Goal: Navigation & Orientation: Find specific page/section

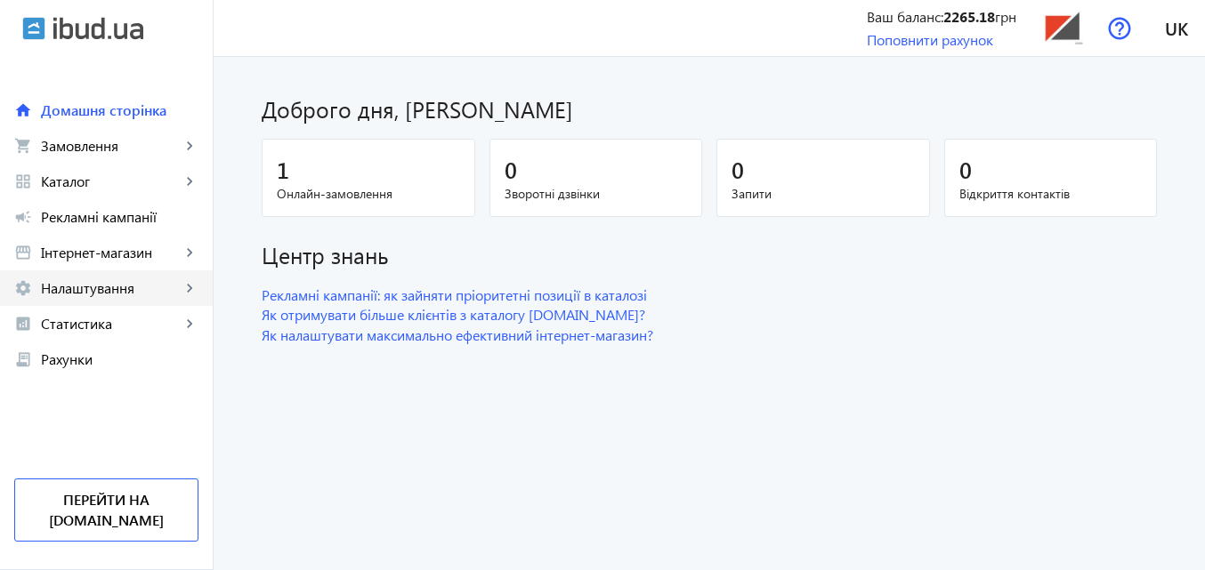
click at [92, 295] on span "Налаштування" at bounding box center [111, 288] width 140 height 18
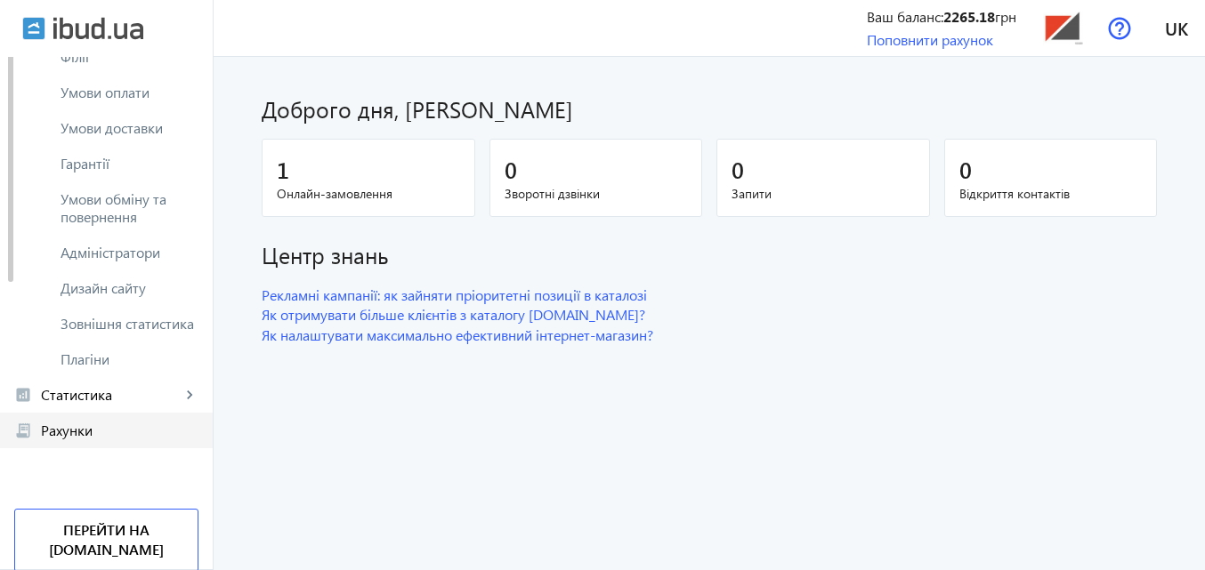
scroll to position [89, 0]
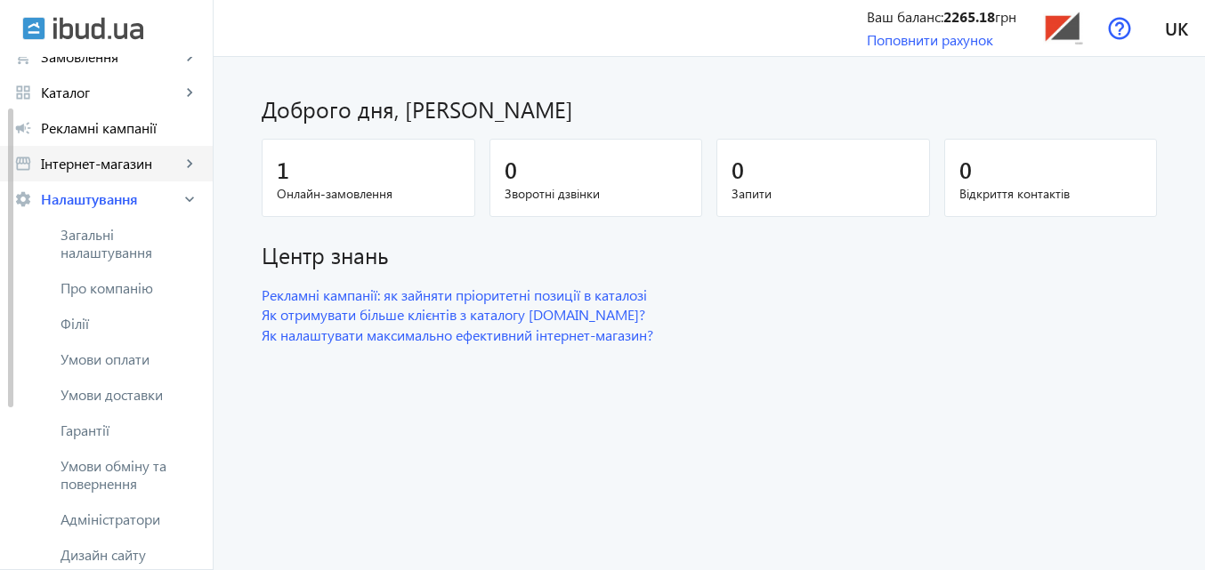
click at [96, 168] on span "Інтернет-магазин" at bounding box center [111, 164] width 140 height 18
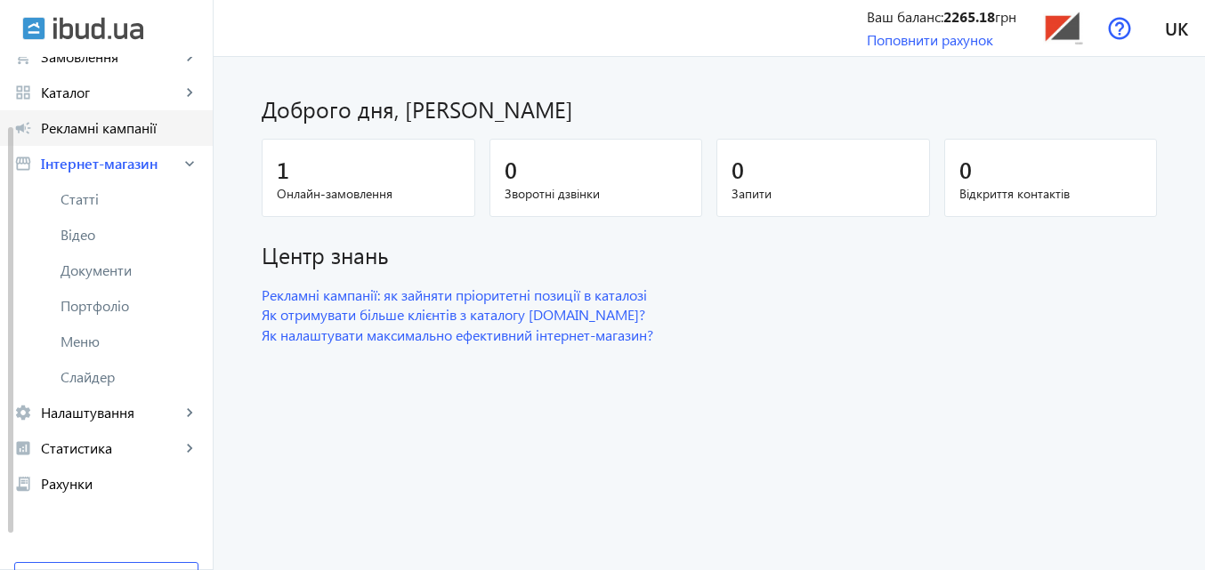
scroll to position [0, 0]
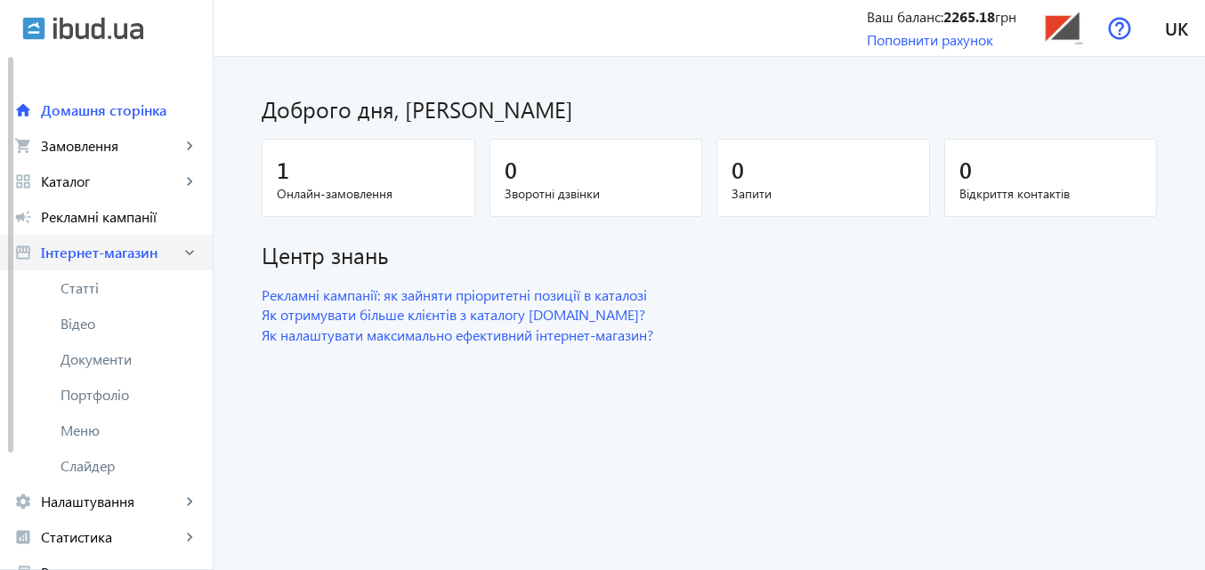
click at [188, 254] on mat-icon "keyboard_arrow_right" at bounding box center [190, 253] width 18 height 18
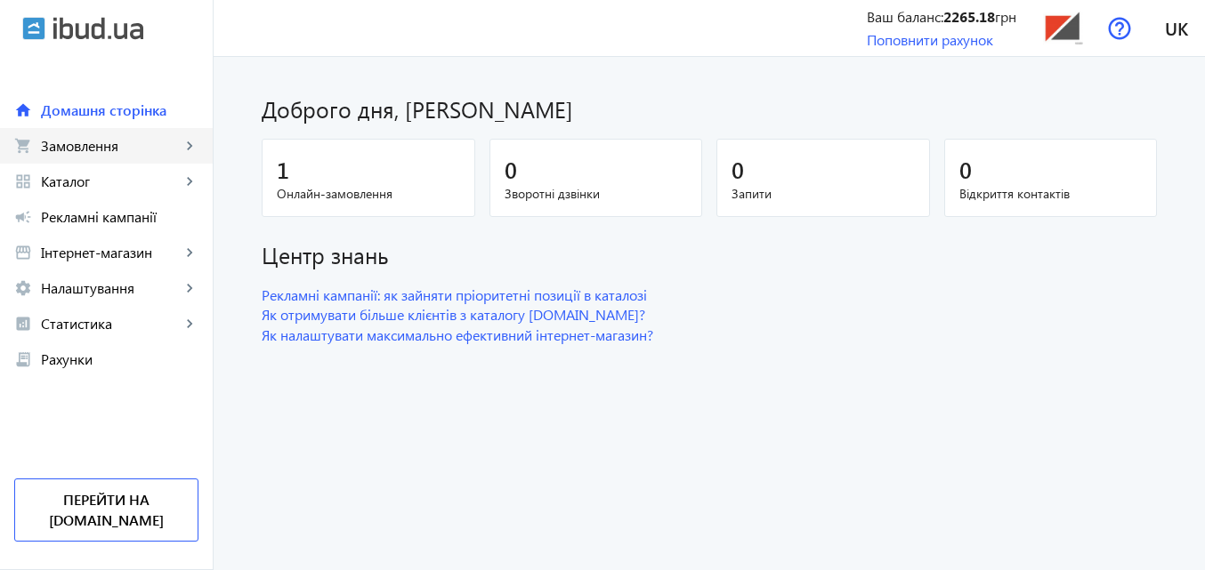
click at [102, 146] on span "Замовлення" at bounding box center [111, 146] width 140 height 18
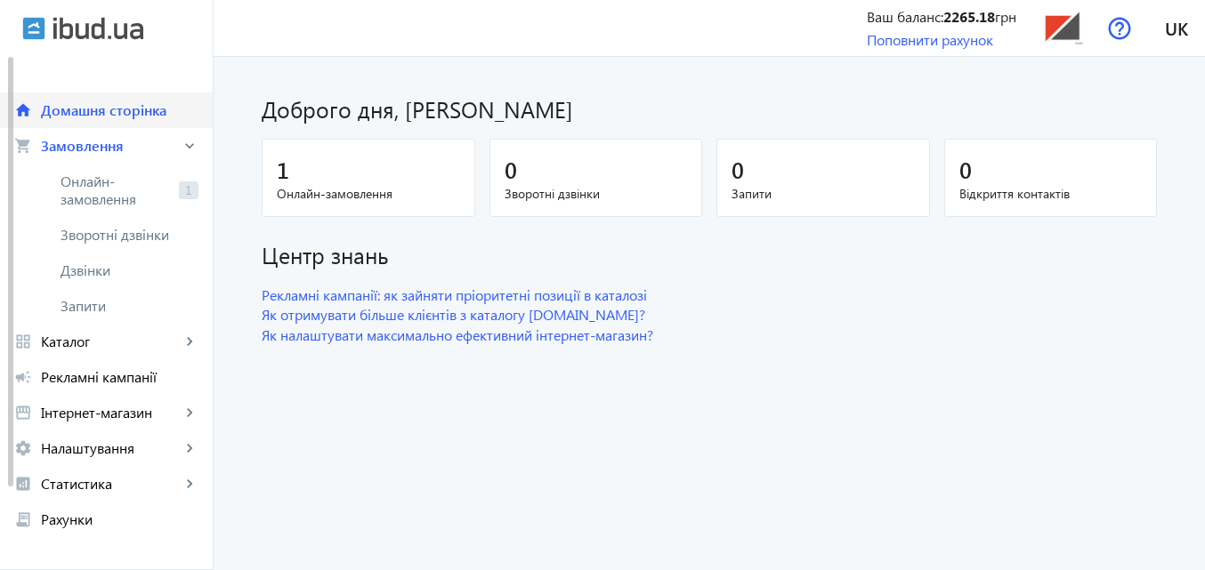
click at [96, 108] on span "Домашня сторінка" at bounding box center [120, 110] width 158 height 18
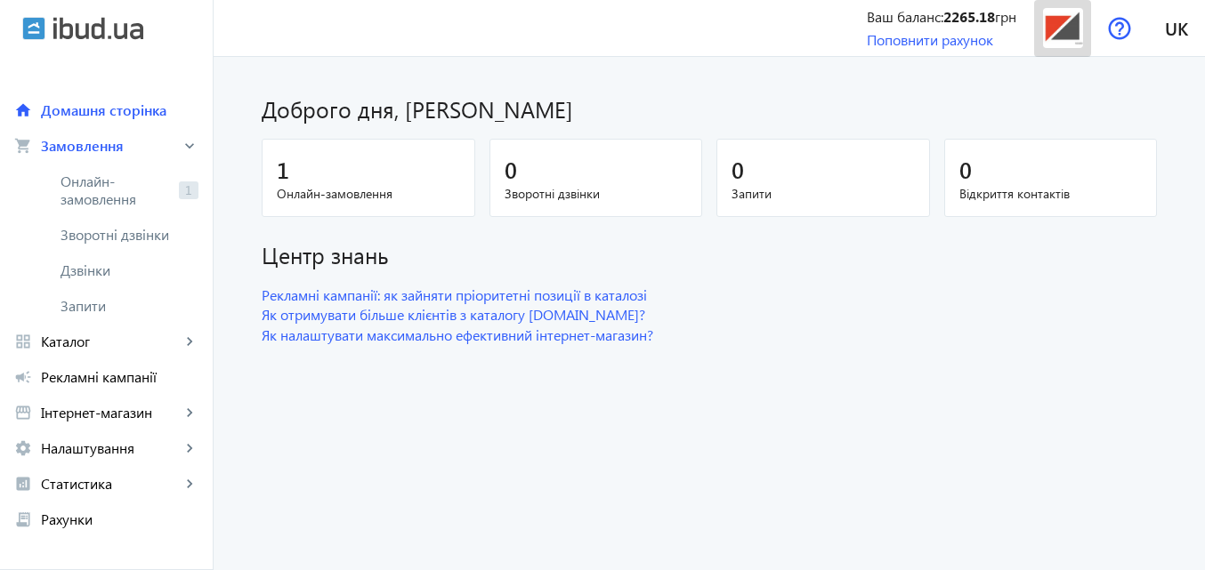
click at [1057, 27] on img at bounding box center [1063, 28] width 40 height 40
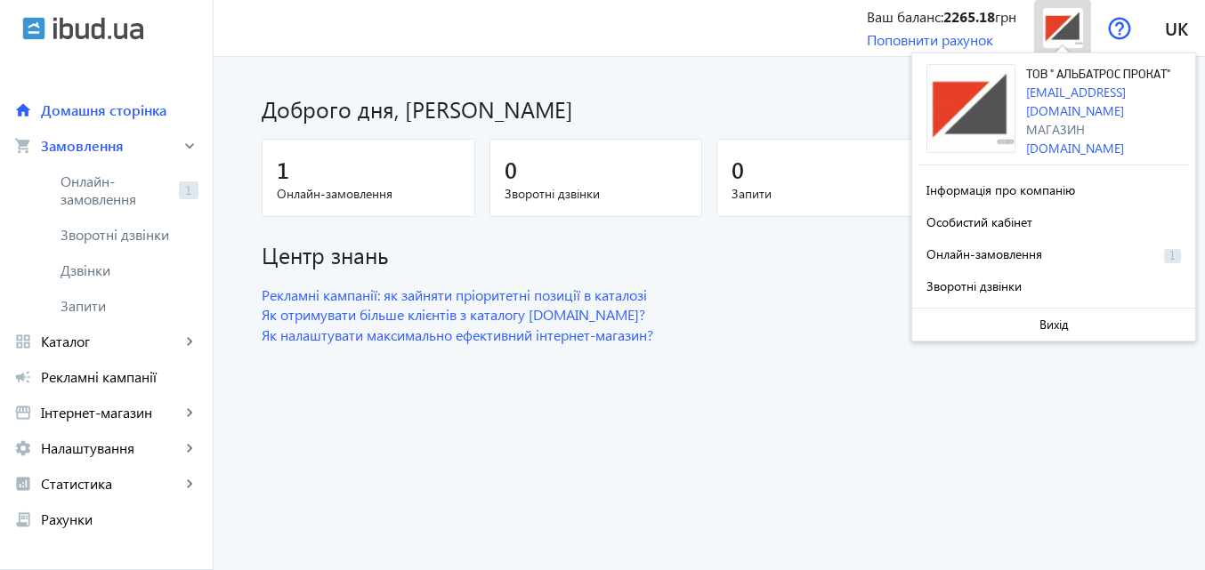
click at [1057, 27] on img at bounding box center [1063, 28] width 40 height 40
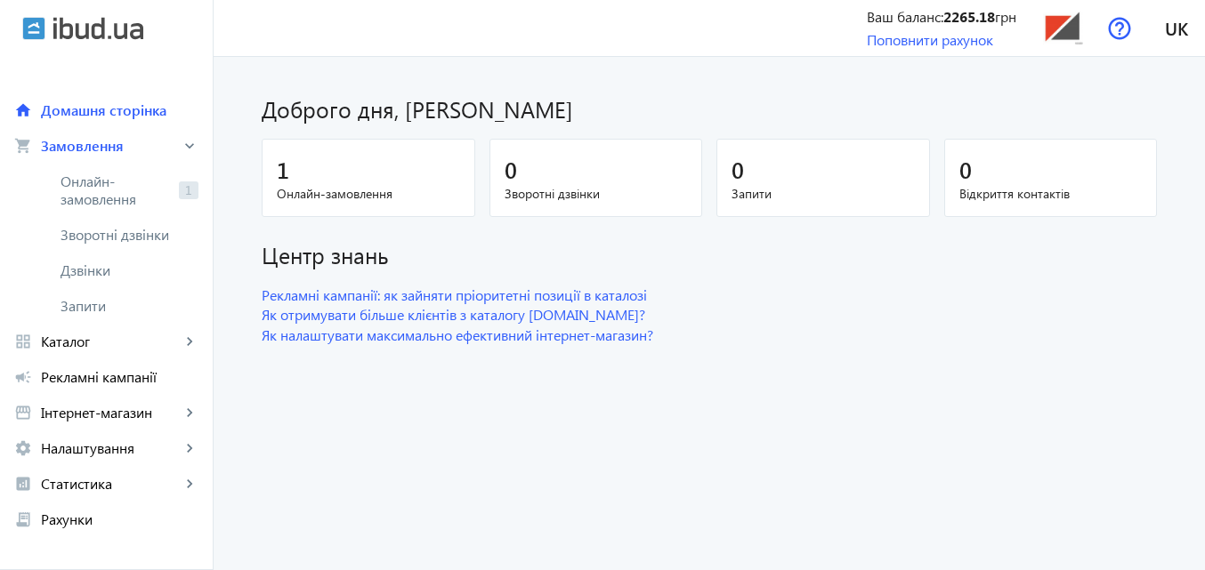
click at [65, 19] on img at bounding box center [98, 28] width 90 height 23
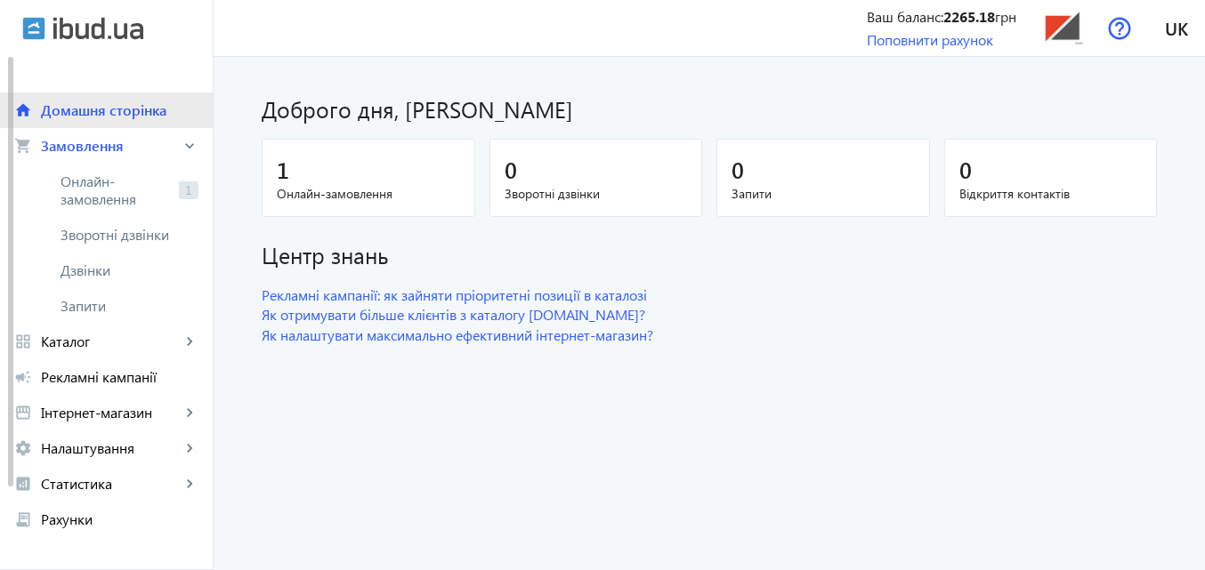
click at [49, 110] on span "Домашня сторінка" at bounding box center [120, 110] width 158 height 18
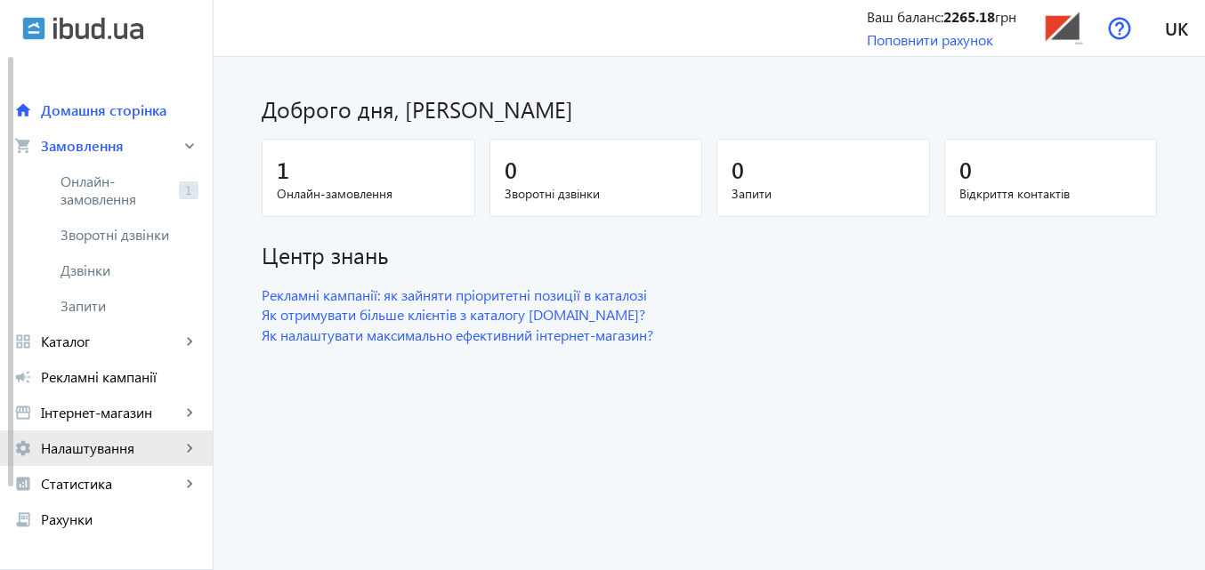
click at [87, 445] on span "Налаштування" at bounding box center [111, 449] width 140 height 18
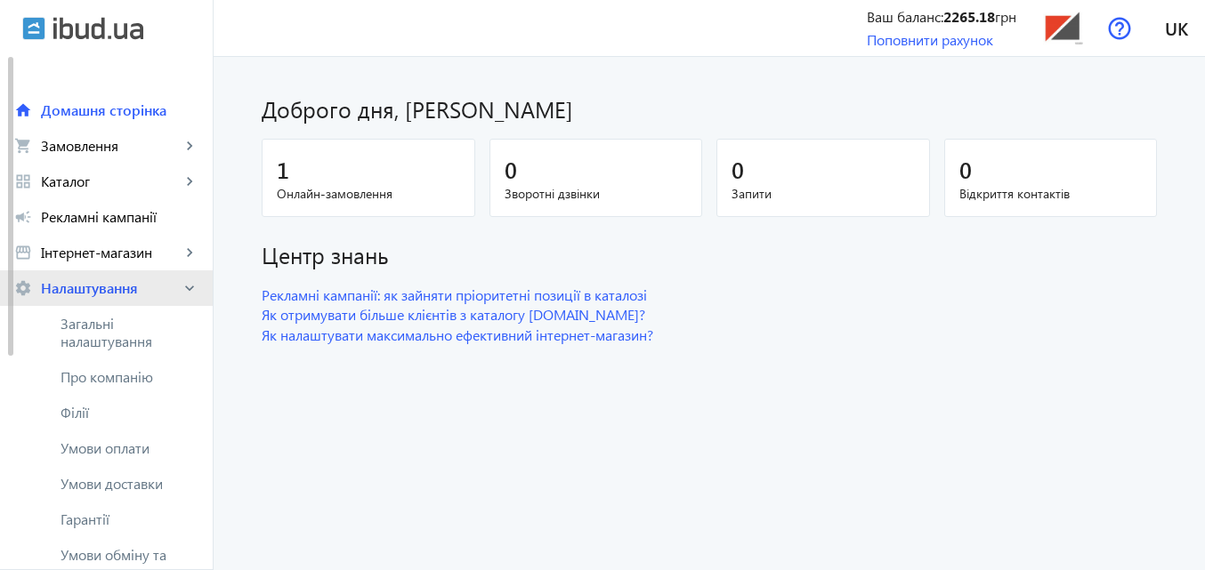
click at [184, 287] on mat-icon "keyboard_arrow_right" at bounding box center [190, 288] width 18 height 18
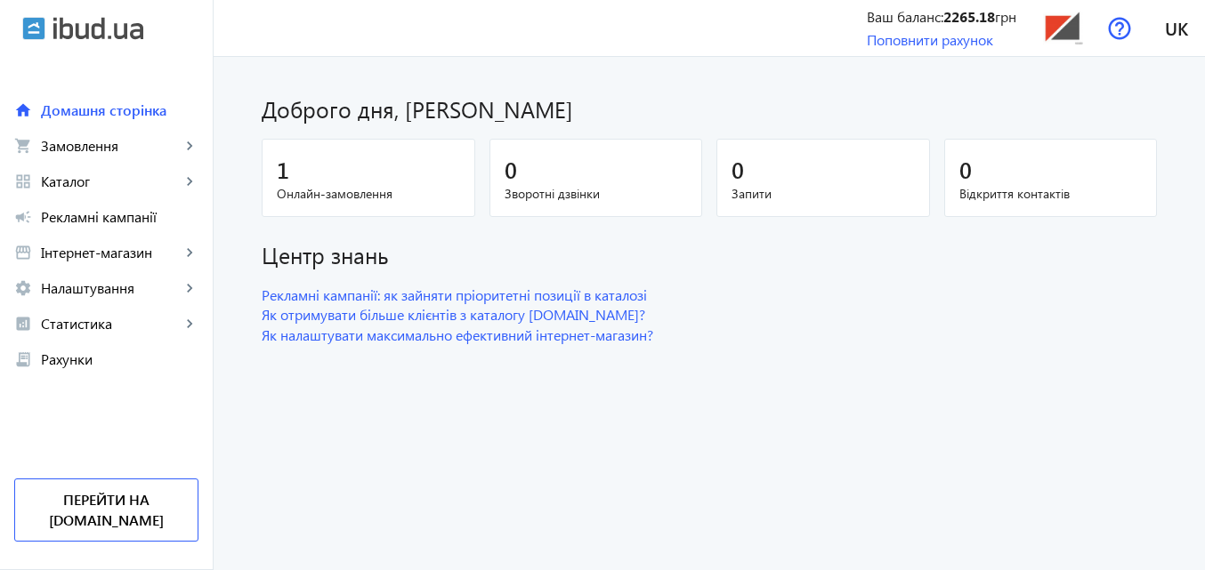
click at [790, 368] on dashboard "Доброго дня, [PERSON_NAME] 1 Онлайн-замовлення 0 Зворотні дзвінки 0 Запити 0 Ві…" at bounding box center [709, 313] width 991 height 513
